Goal: Task Accomplishment & Management: Manage account settings

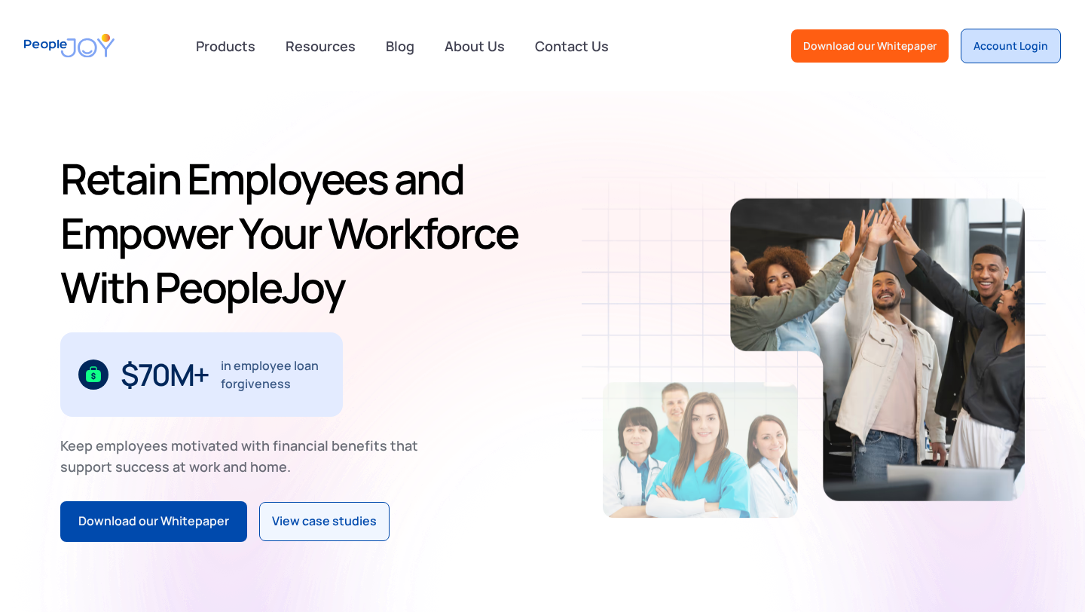
click at [995, 51] on div "Account Login" at bounding box center [1010, 45] width 75 height 15
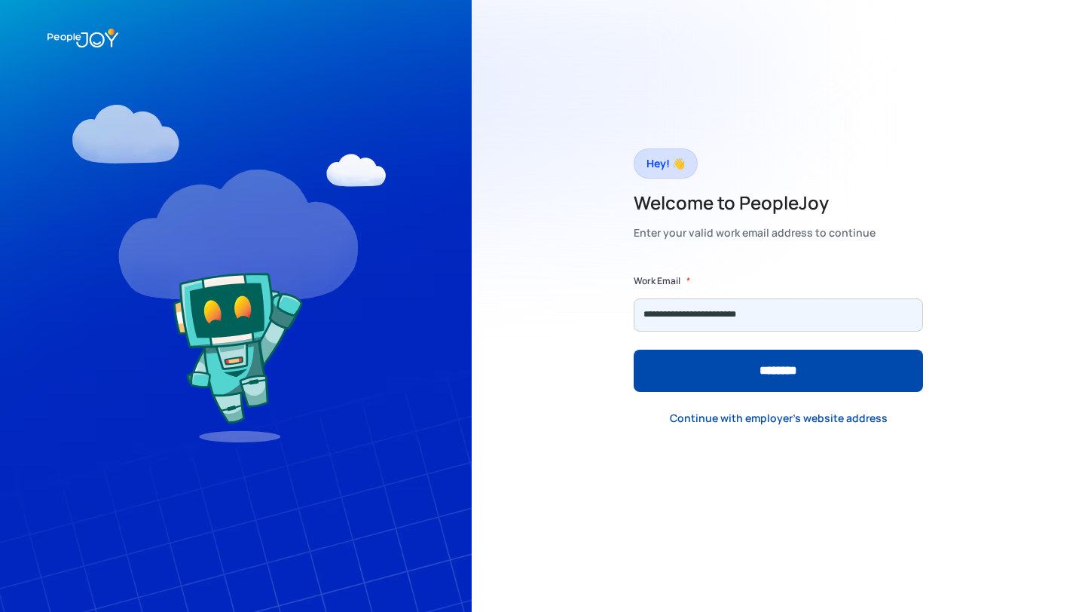
type input "**********"
click at [633, 349] on input "********" at bounding box center [777, 370] width 289 height 42
